Goal: Task Accomplishment & Management: Manage account settings

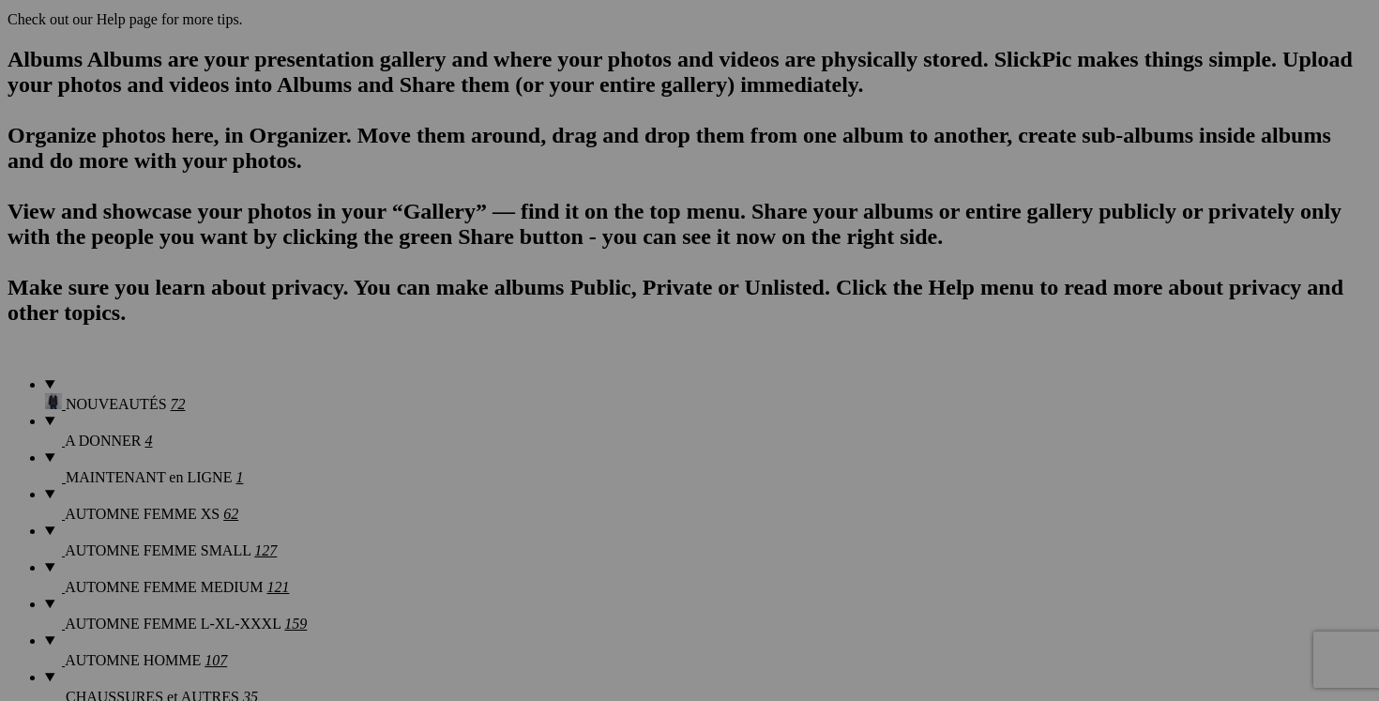
scroll to position [1178, 0]
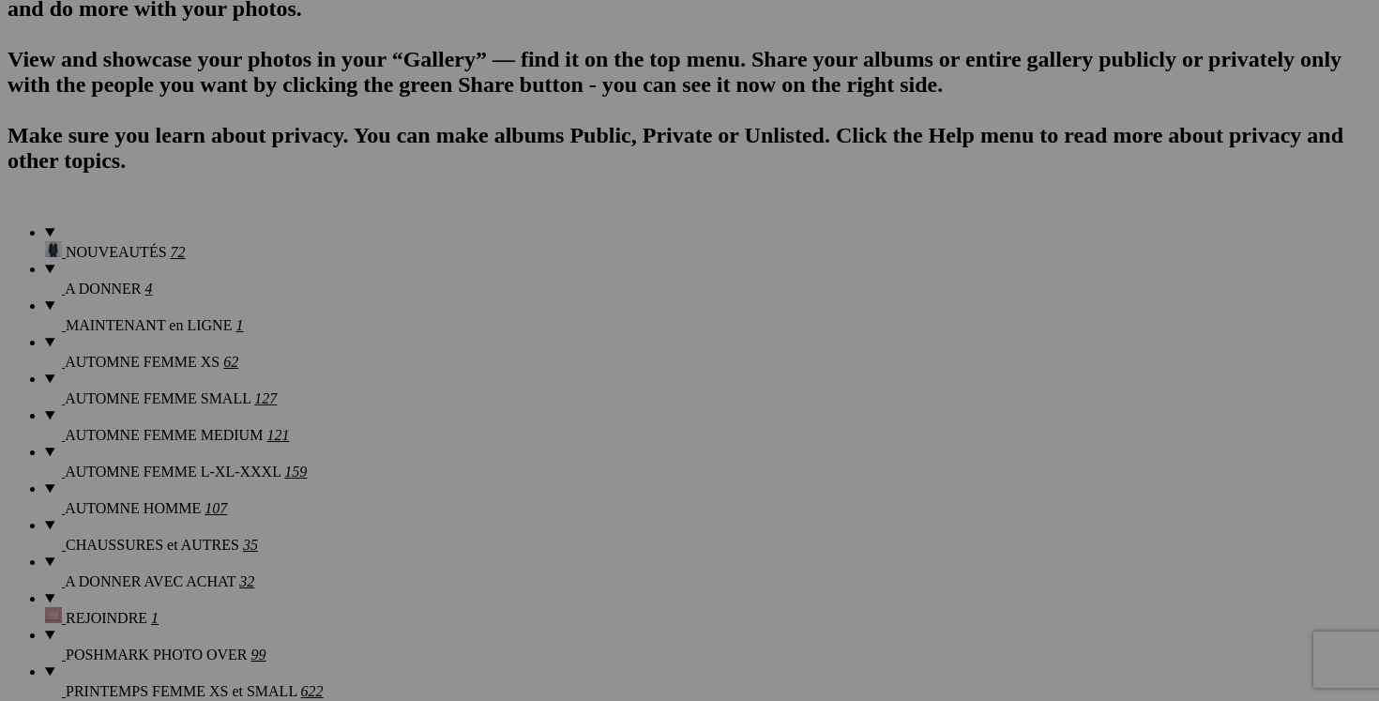
scroll to position [1410, 0]
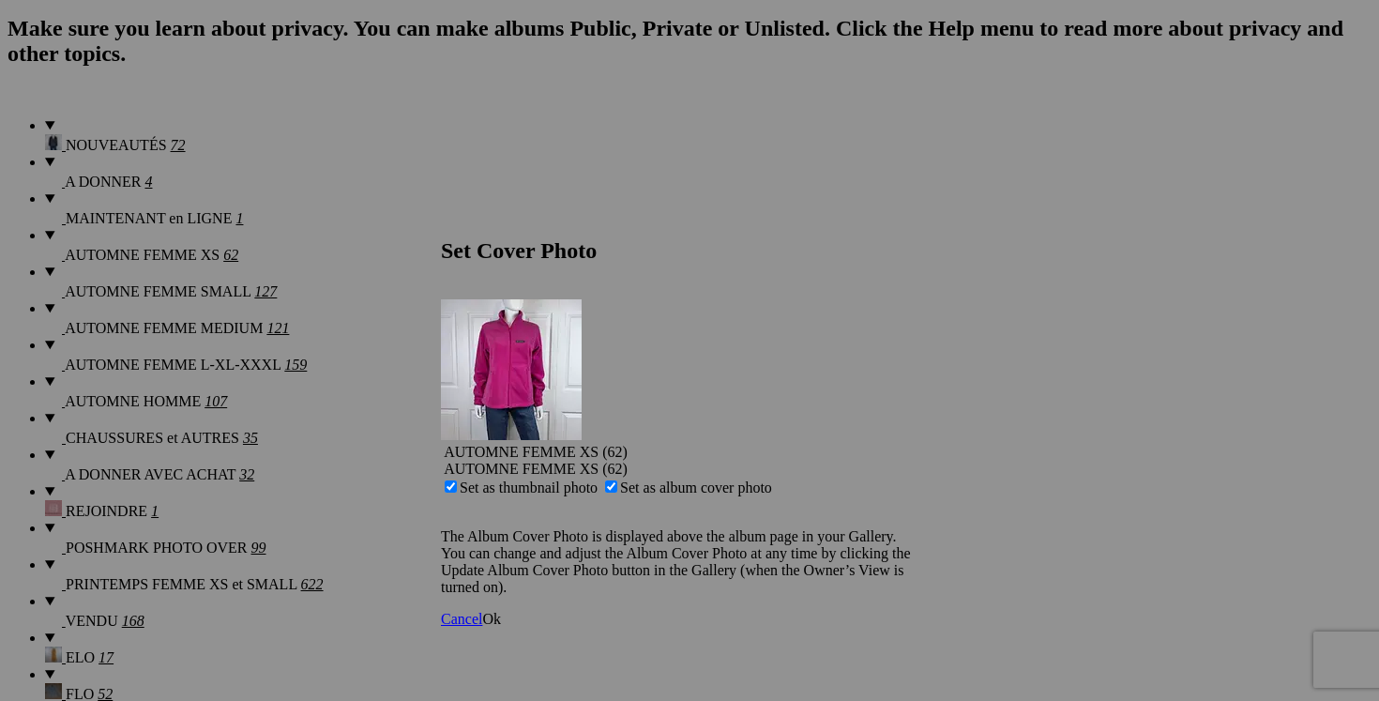
click at [501, 611] on span "Ok" at bounding box center [491, 619] width 19 height 16
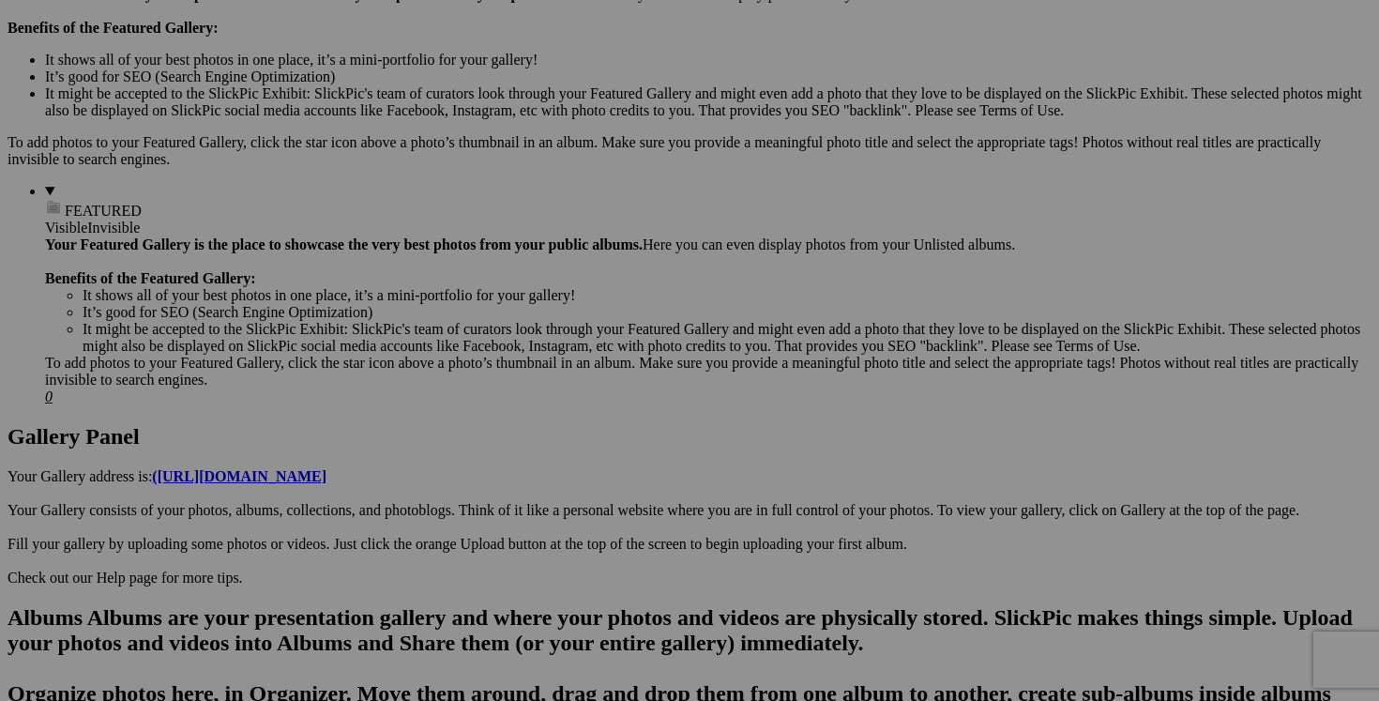
scroll to position [0, 0]
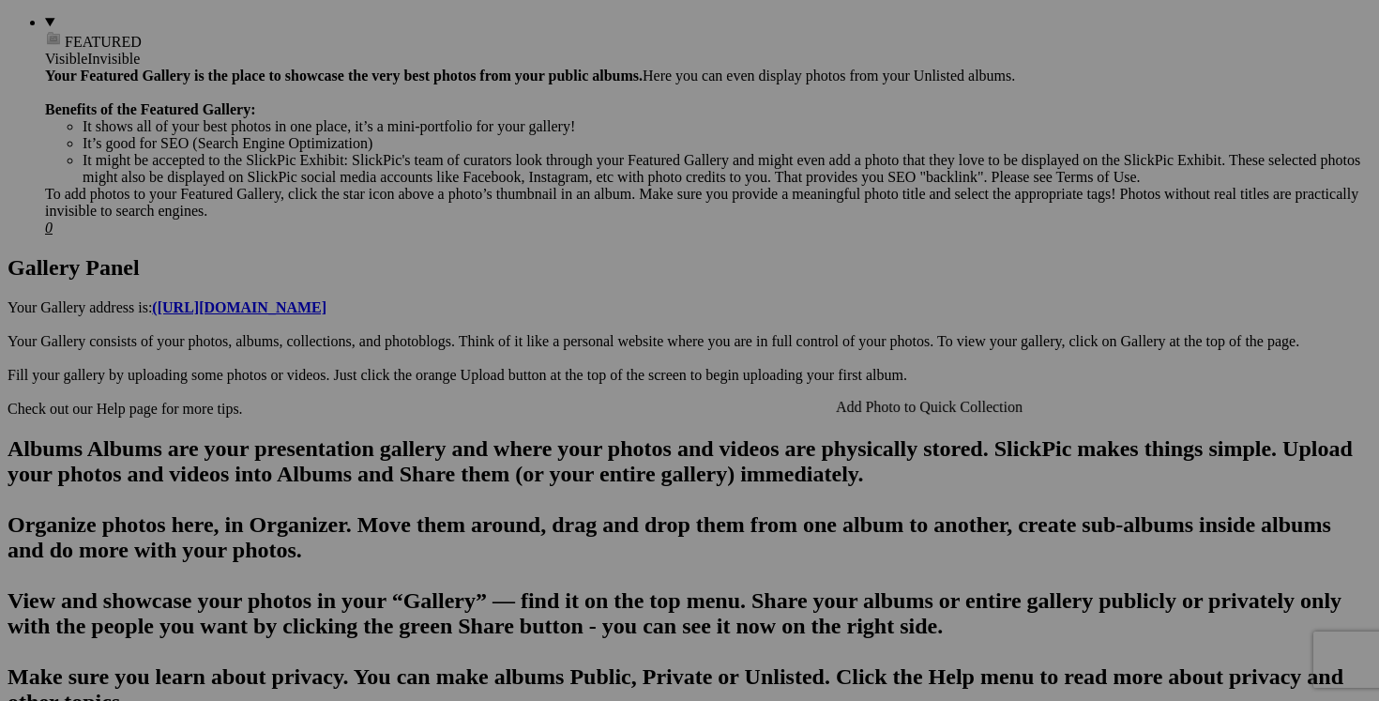
scroll to position [770, 0]
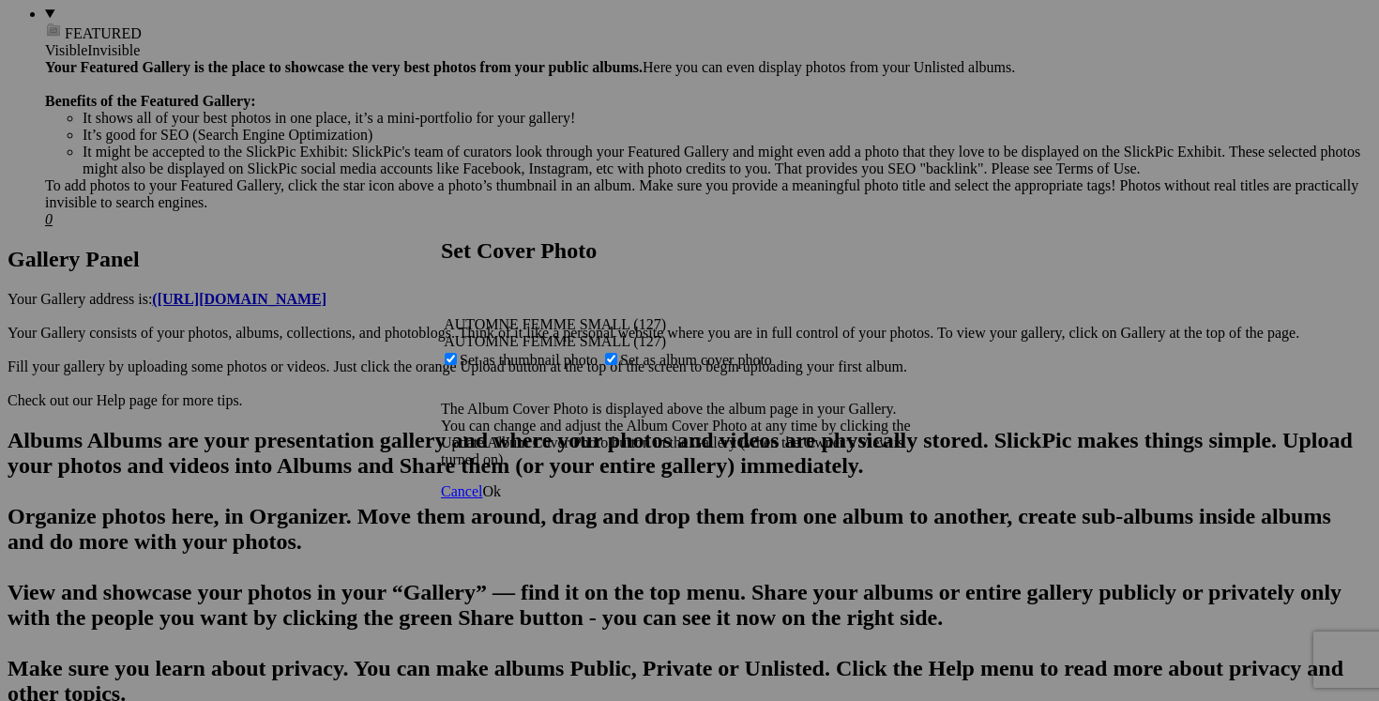
click at [501, 499] on span "Ok" at bounding box center [491, 491] width 19 height 16
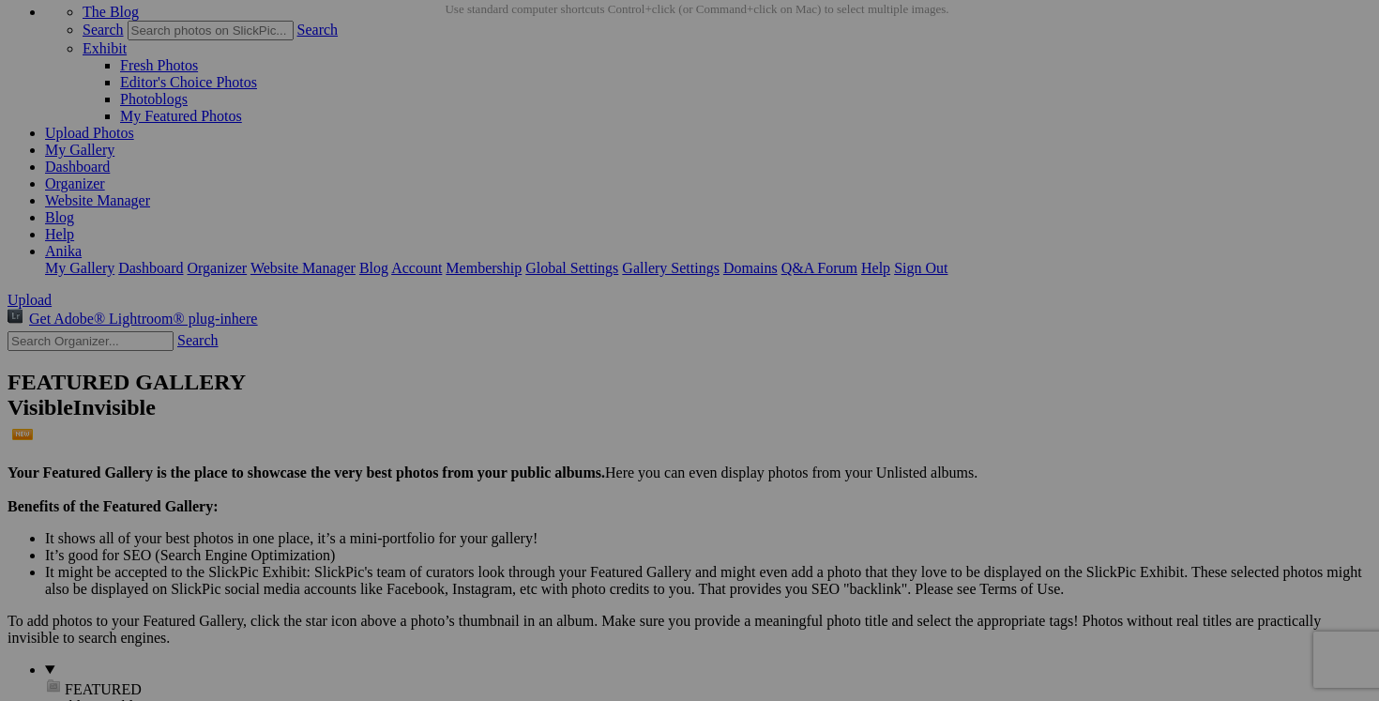
scroll to position [0, 0]
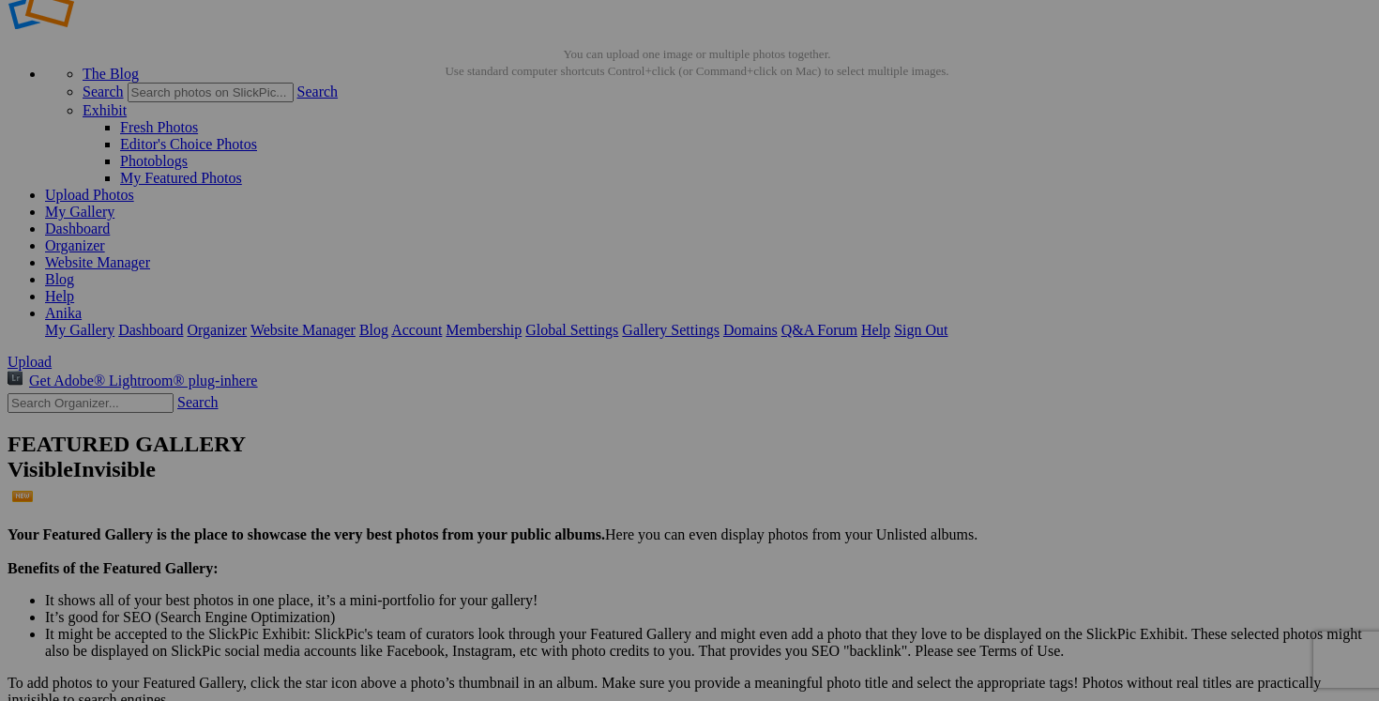
scroll to position [62, 0]
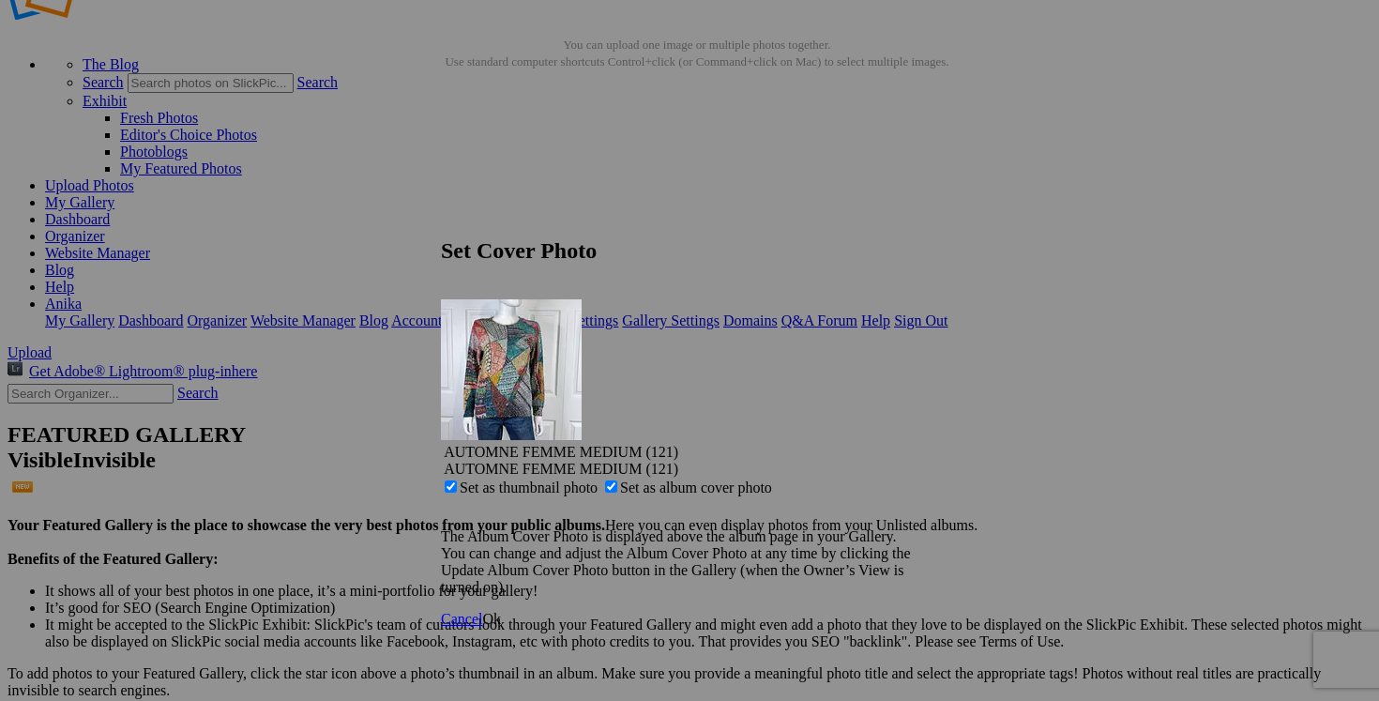
click at [501, 611] on span "Ok" at bounding box center [491, 619] width 19 height 16
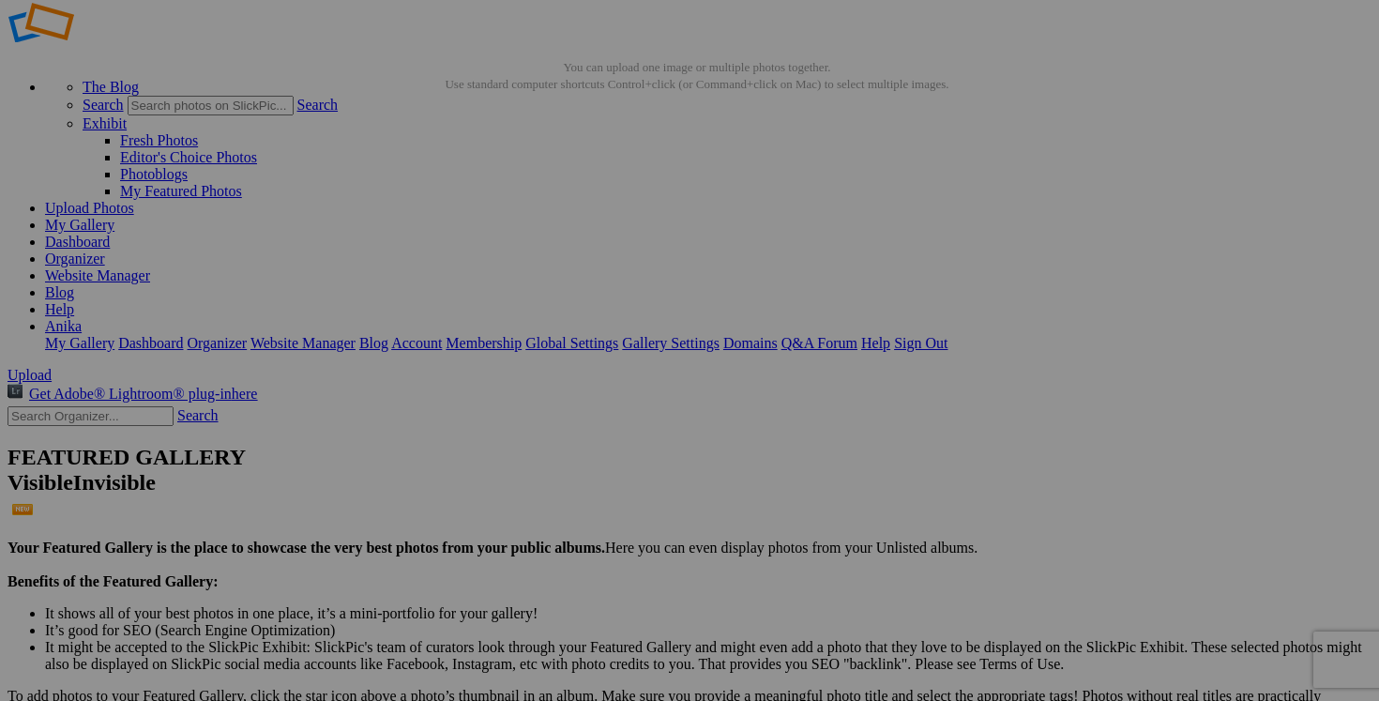
scroll to position [0, 0]
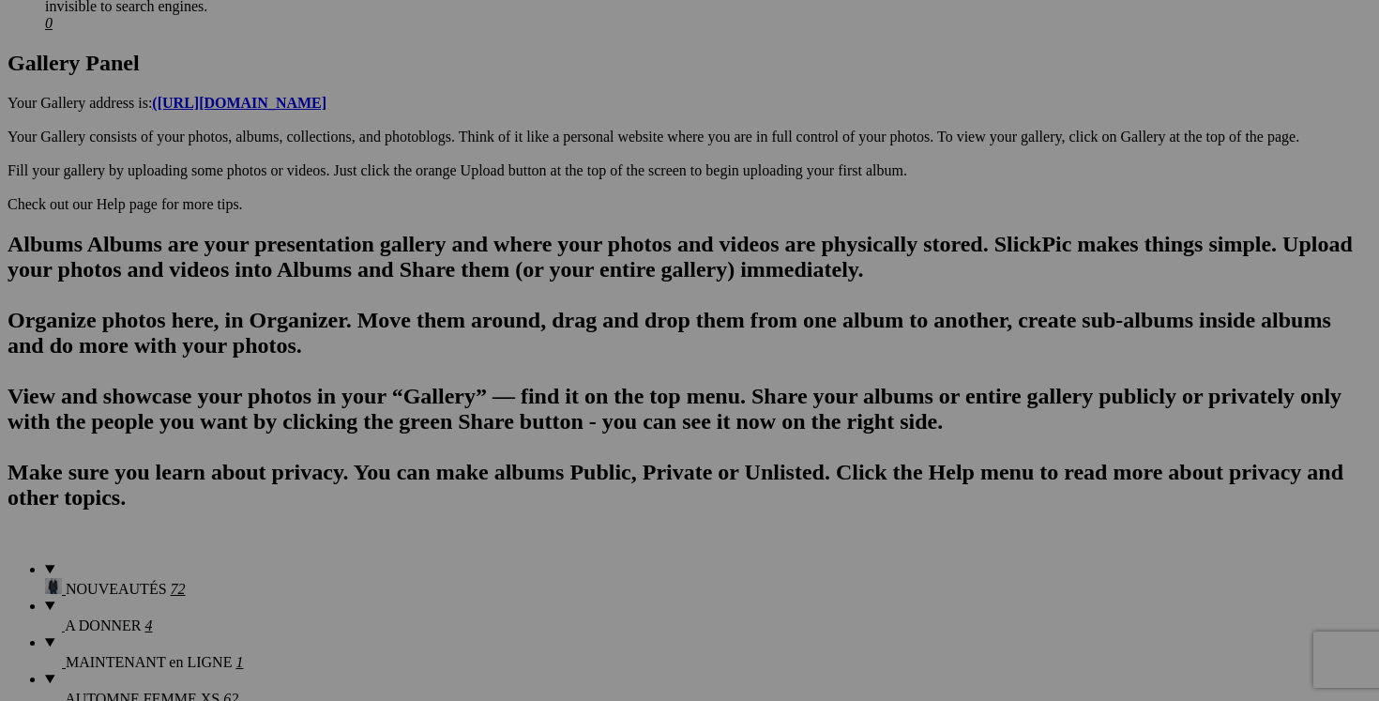
scroll to position [976, 0]
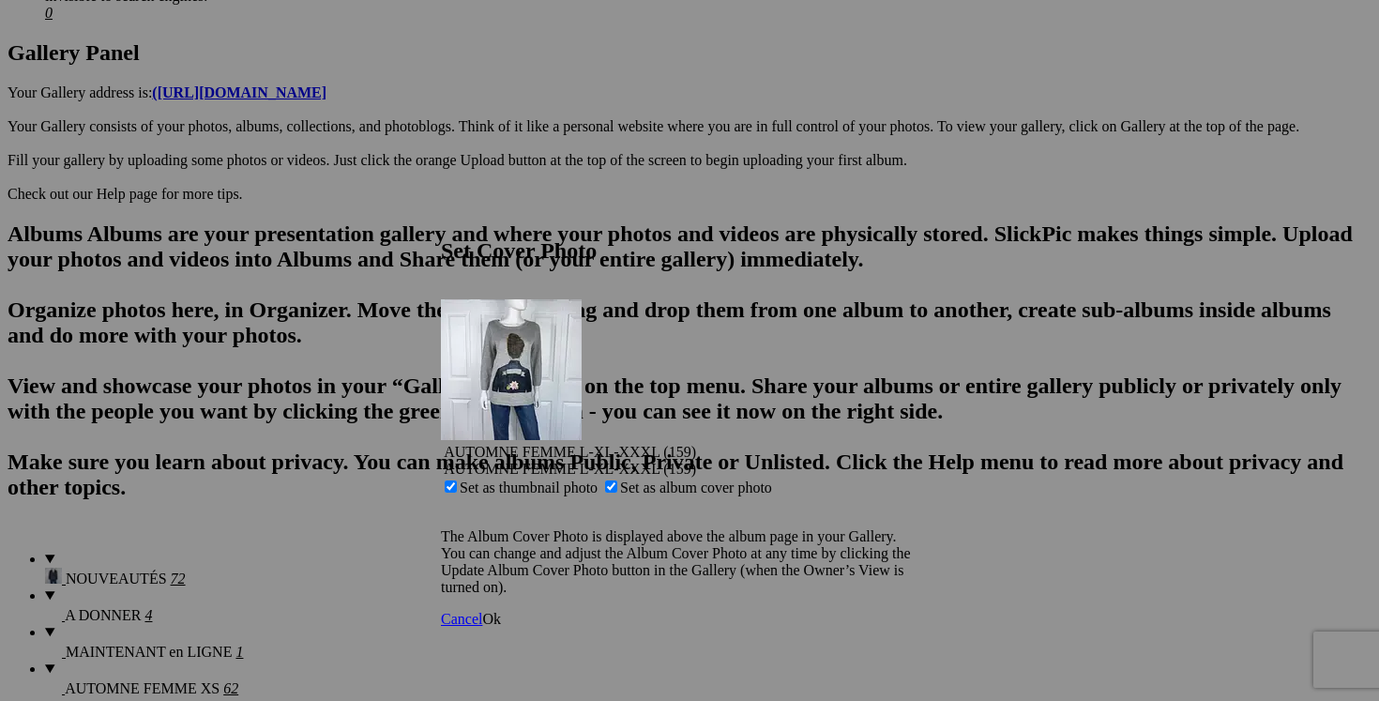
click at [501, 611] on span "Ok" at bounding box center [491, 619] width 19 height 16
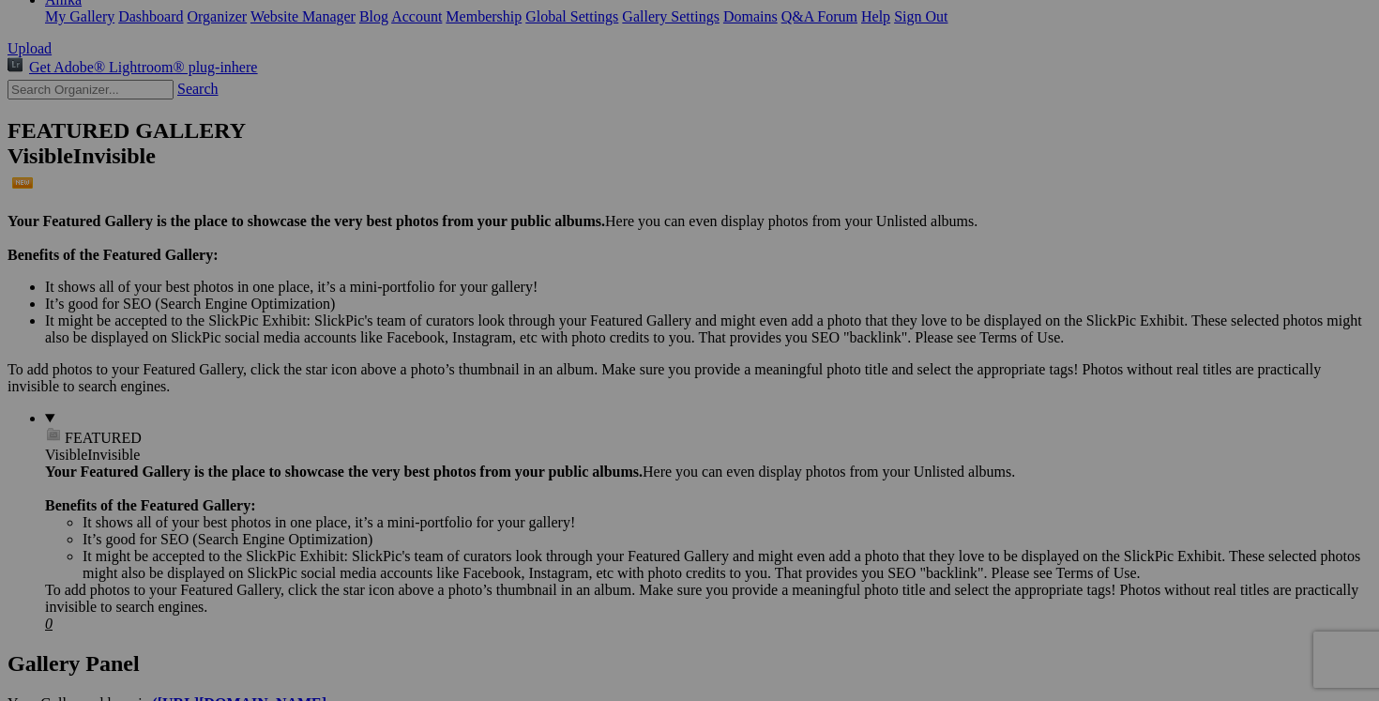
scroll to position [0, 0]
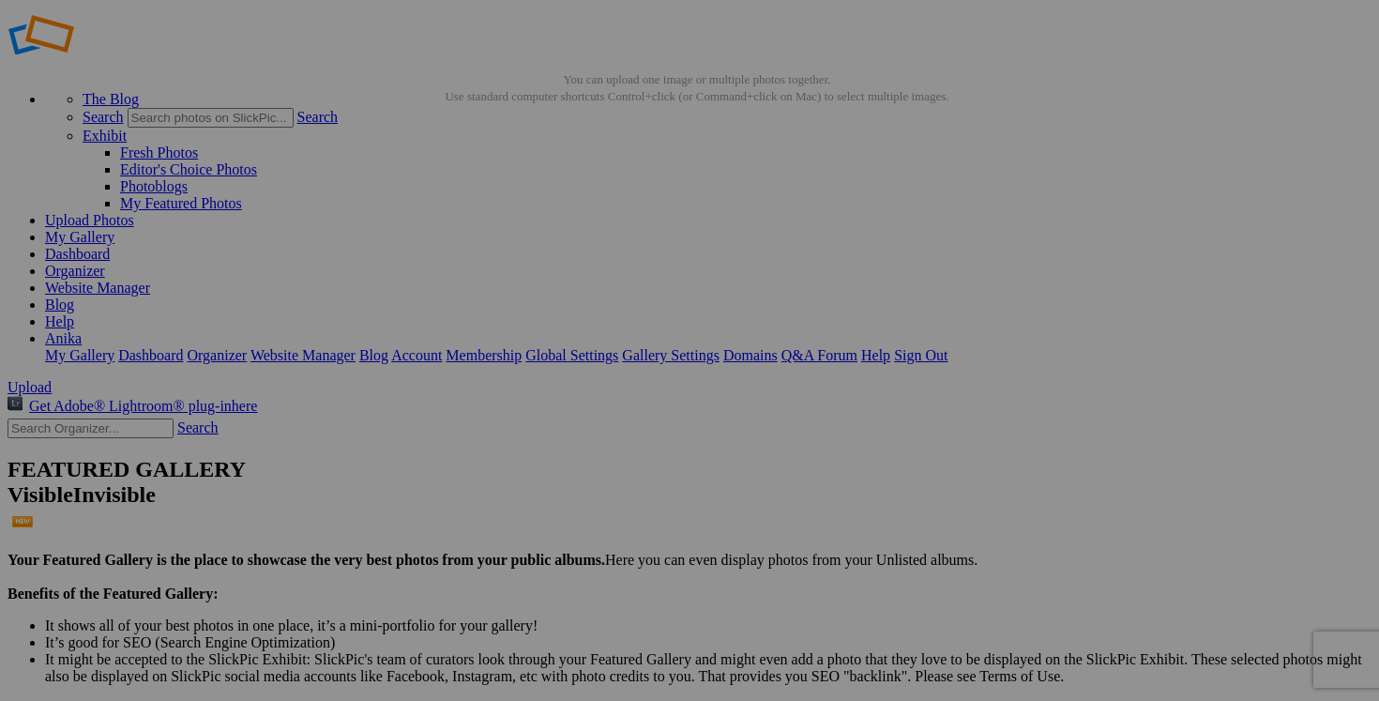
scroll to position [38, 0]
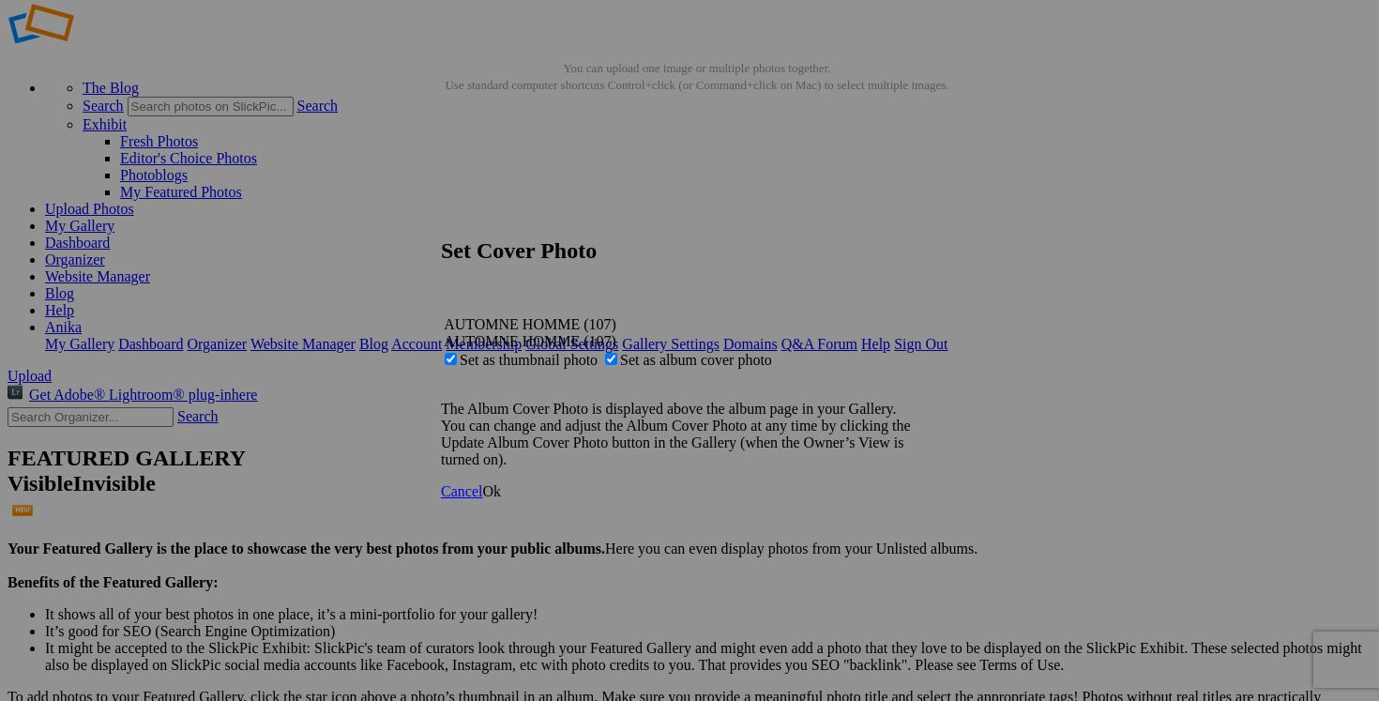
click at [501, 499] on span "Ok" at bounding box center [491, 491] width 19 height 16
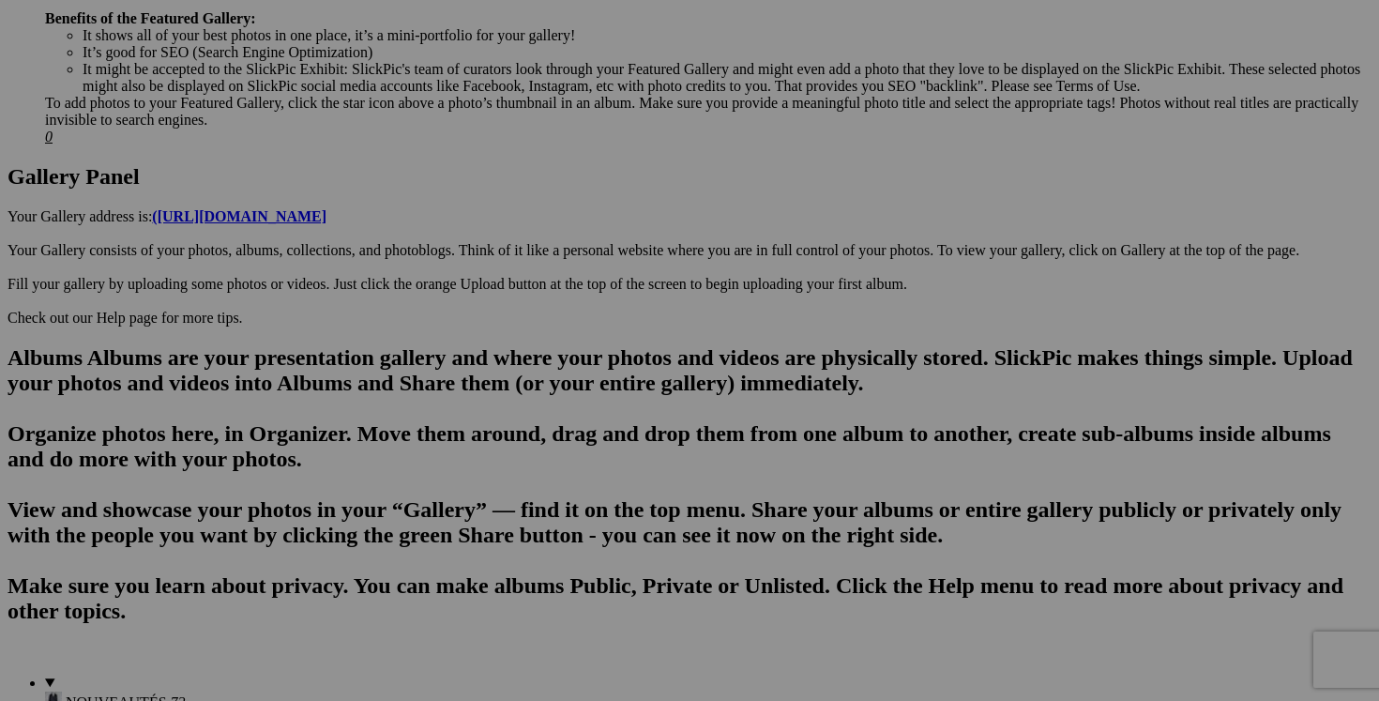
scroll to position [1014, 0]
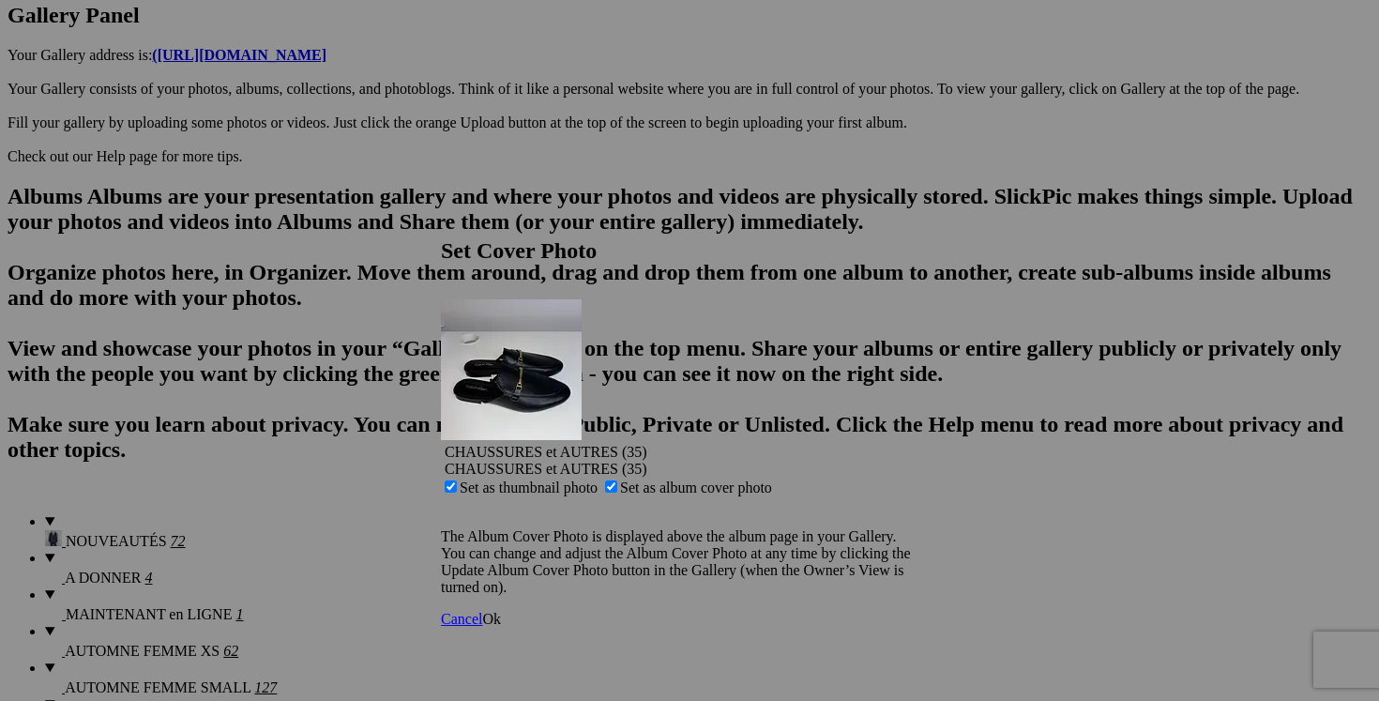
click at [501, 611] on span "Ok" at bounding box center [491, 619] width 19 height 16
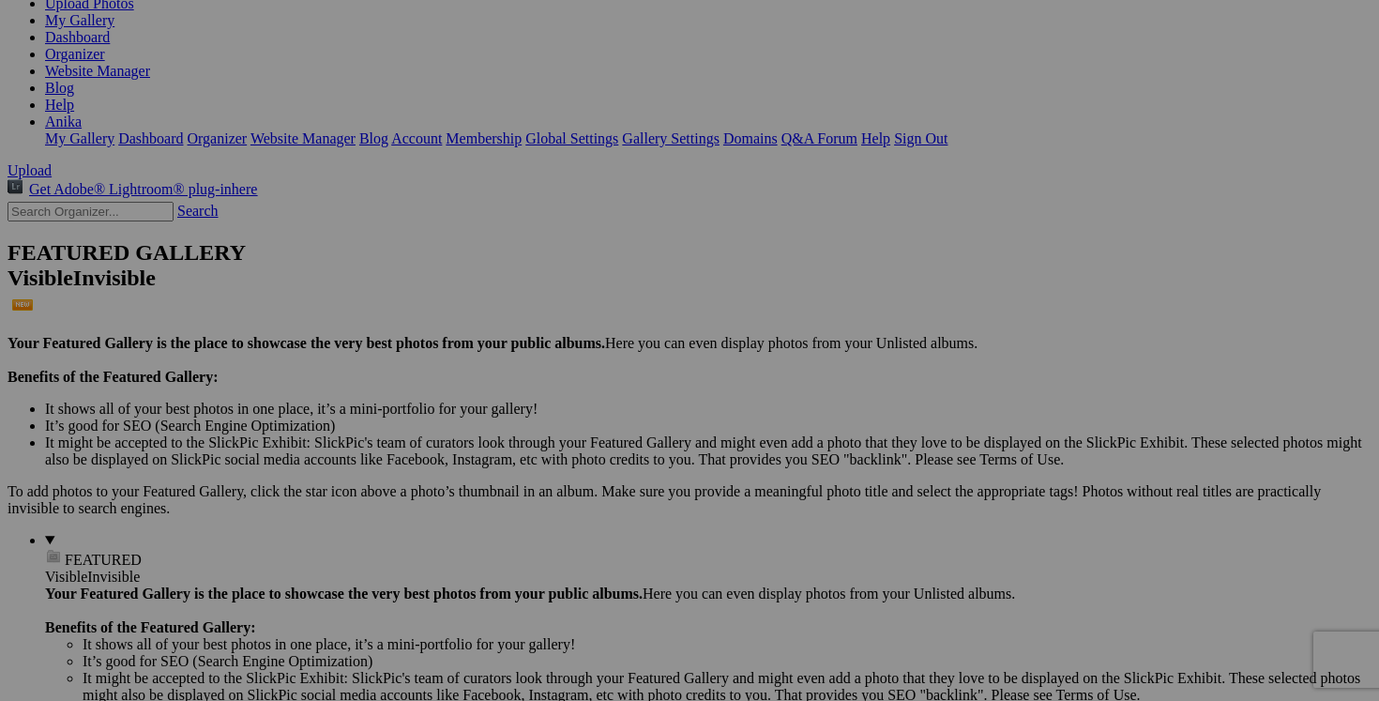
scroll to position [0, 0]
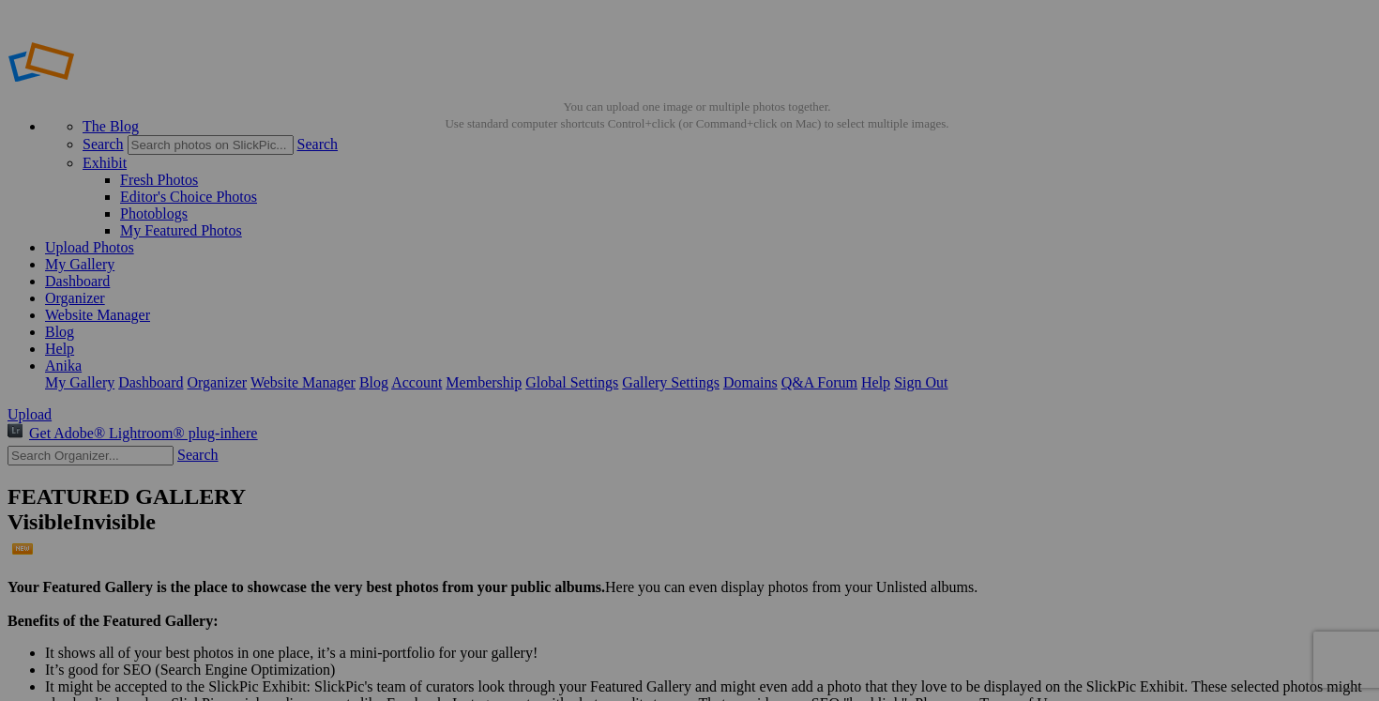
click at [114, 256] on link "My Gallery" at bounding box center [79, 264] width 69 height 16
